Goal: Task Accomplishment & Management: Manage account settings

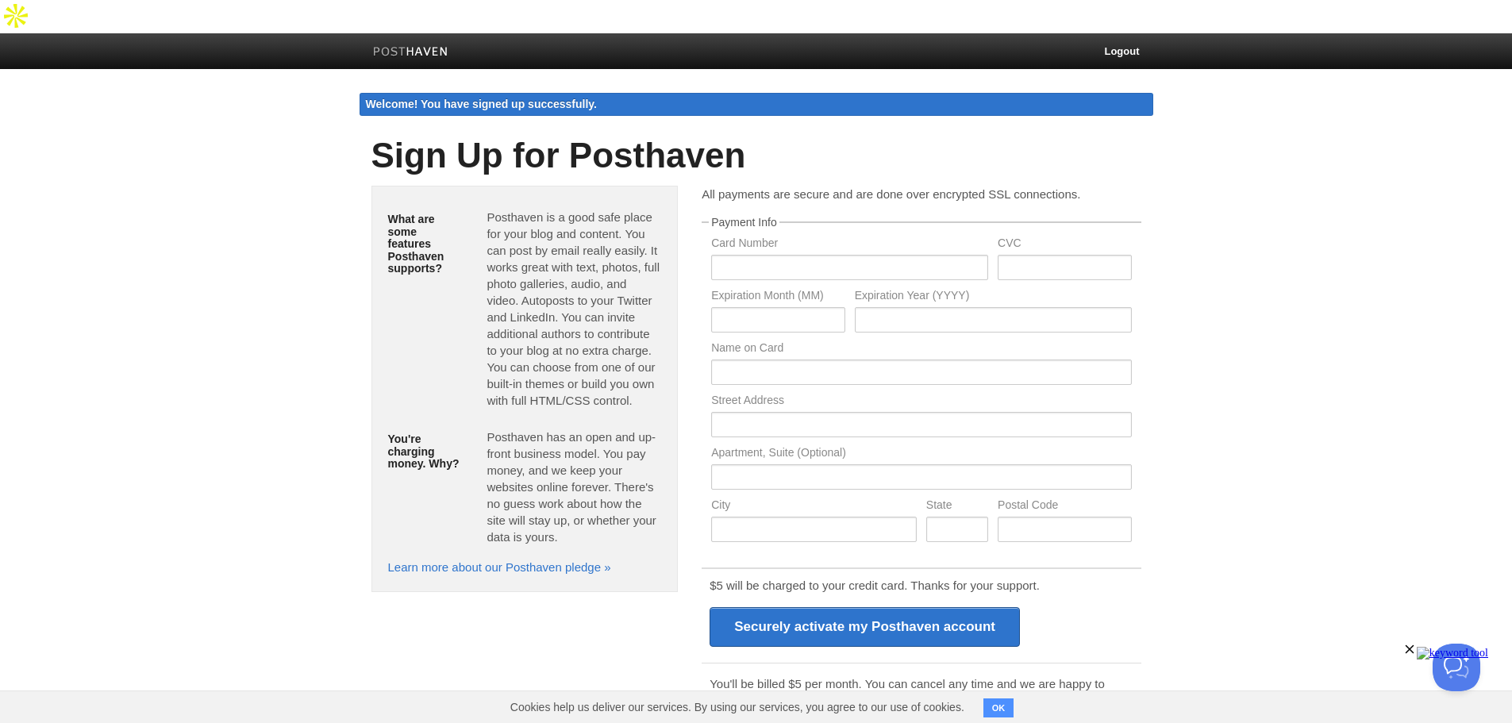
click at [314, 260] on body "Logout Welcome! You have signed up successfully. Welcome! You have signed up su…" at bounding box center [756, 472] width 1512 height 944
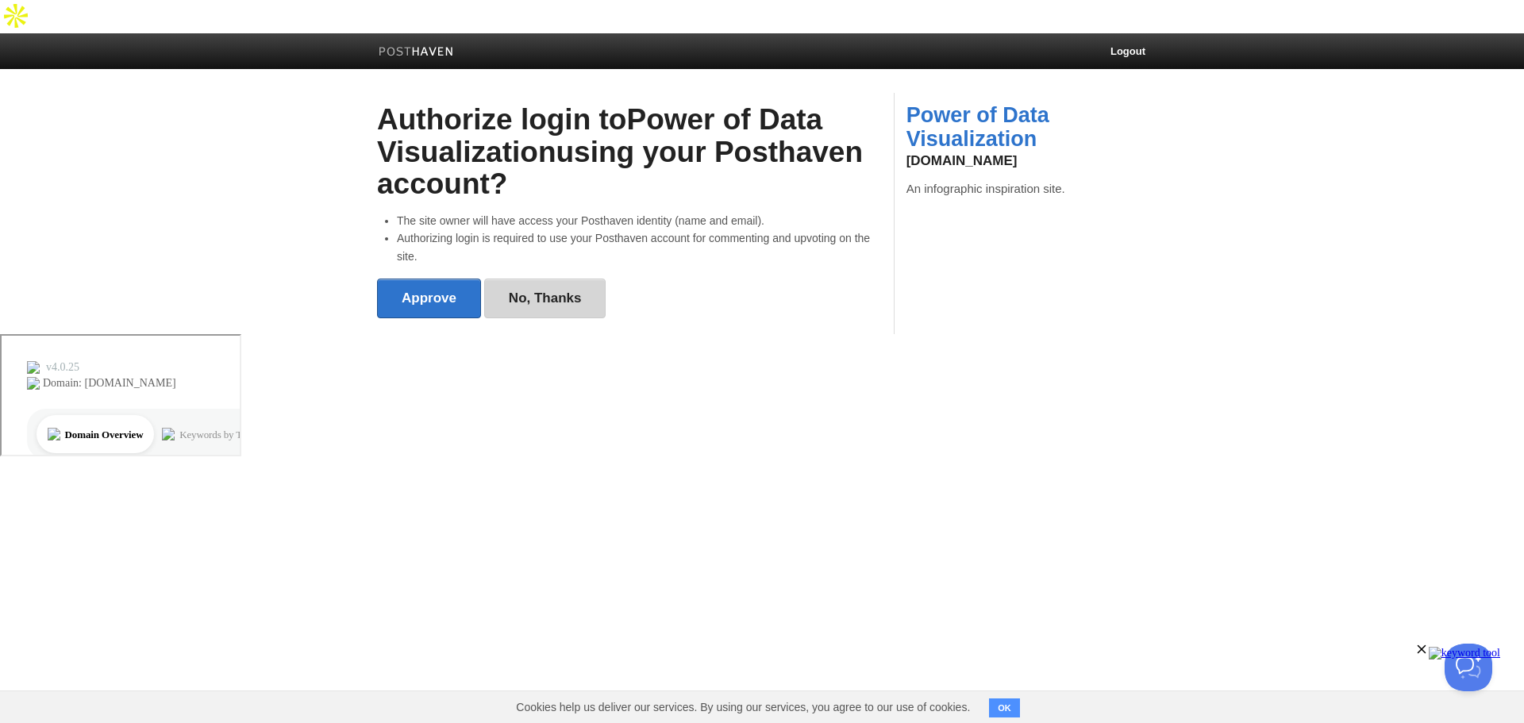
click at [513, 283] on link "No, Thanks" at bounding box center [545, 299] width 122 height 40
click at [1116, 33] on link "Logout" at bounding box center [1128, 51] width 59 height 36
